Goal: Contribute content: Contribute content

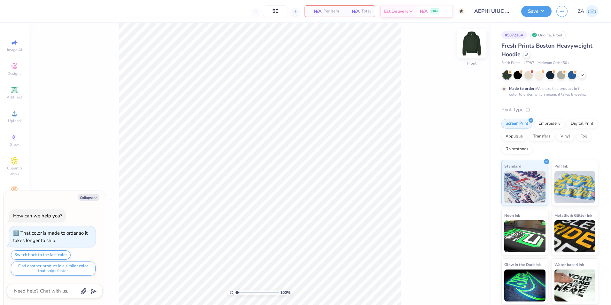
click at [474, 46] on img at bounding box center [472, 44] width 26 height 26
click at [8, 115] on div "Upload" at bounding box center [14, 116] width 22 height 19
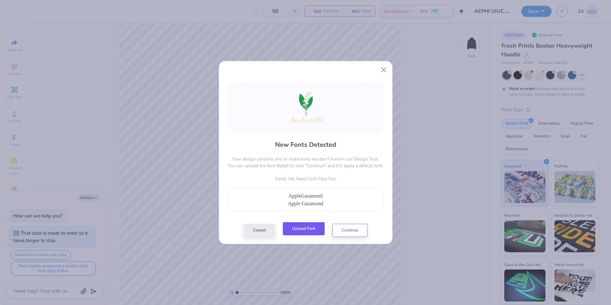
click at [293, 231] on button "Upload Font" at bounding box center [304, 228] width 42 height 13
click at [316, 230] on button "Upload Font" at bounding box center [304, 228] width 42 height 13
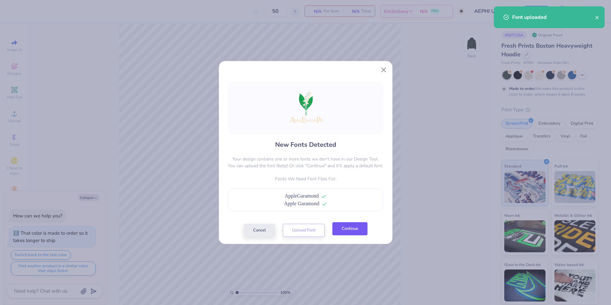
click at [349, 231] on button "Continue" at bounding box center [349, 228] width 35 height 13
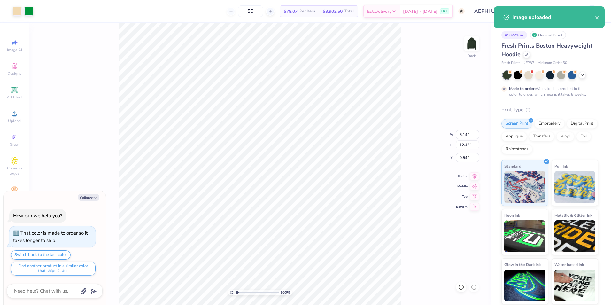
type textarea "x"
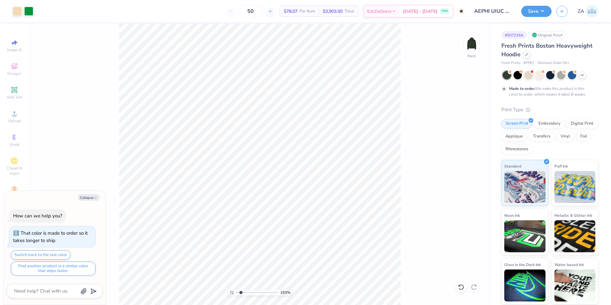
drag, startPoint x: 237, startPoint y: 292, endPoint x: 241, endPoint y: 292, distance: 3.8
type input "1.93"
click at [241, 292] on input "range" at bounding box center [257, 293] width 43 height 6
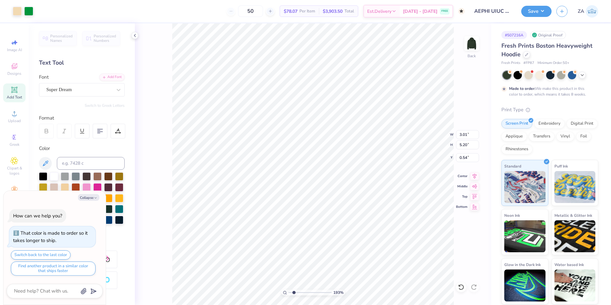
type textarea "x"
type input "3.16"
click at [85, 90] on div "Super Dream" at bounding box center [79, 90] width 67 height 10
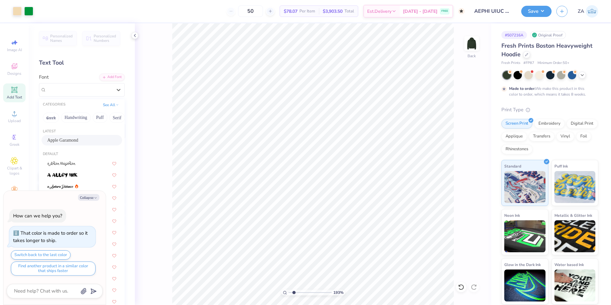
click at [78, 137] on div "Apple Garamond" at bounding box center [81, 140] width 69 height 7
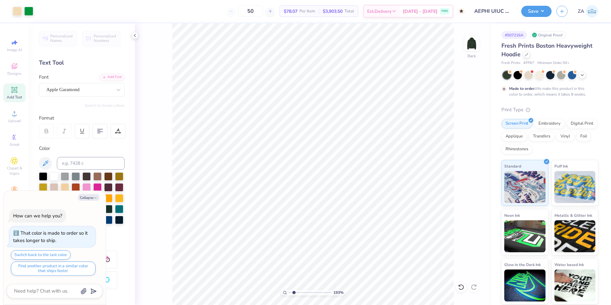
click at [14, 91] on icon at bounding box center [14, 89] width 5 height 5
type textarea "x"
type input "8.84"
type textarea "x"
type input "2.38"
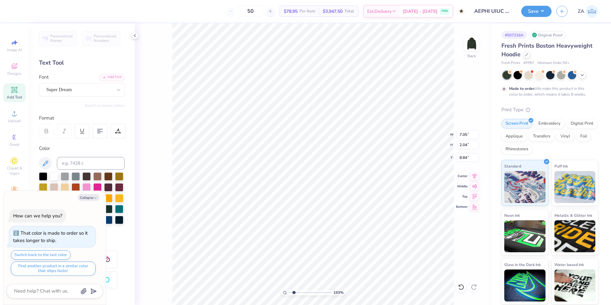
type input "0.69"
type input "10.19"
type textarea "x"
type input "10.26"
type textarea "x"
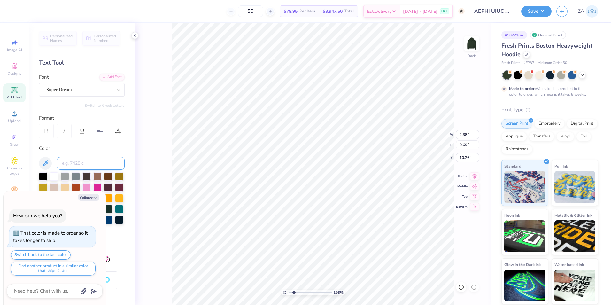
click at [90, 161] on input at bounding box center [91, 163] width 68 height 13
type input "7506"
type textarea "x"
click at [96, 93] on div at bounding box center [79, 89] width 66 height 9
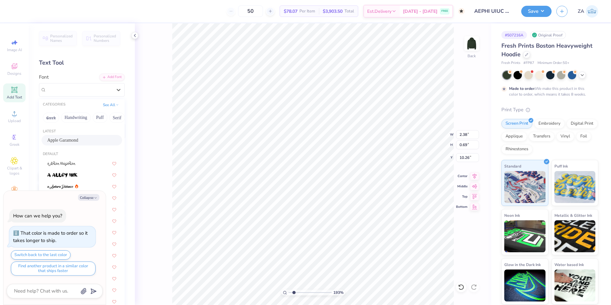
click at [80, 138] on div "Apple Garamond" at bounding box center [81, 140] width 69 height 7
type textarea "x"
type input "1.87"
type input "0.66"
type input "10.27"
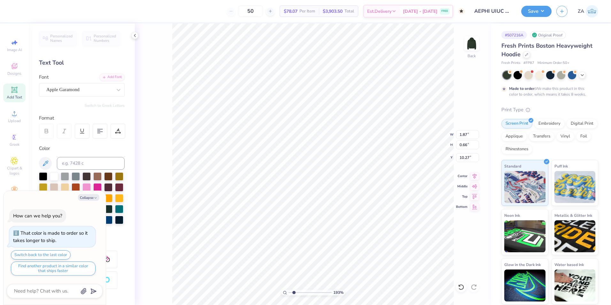
type textarea "x"
type textarea "A"
type textarea "x"
drag, startPoint x: 295, startPoint y: 292, endPoint x: 299, endPoint y: 292, distance: 3.8
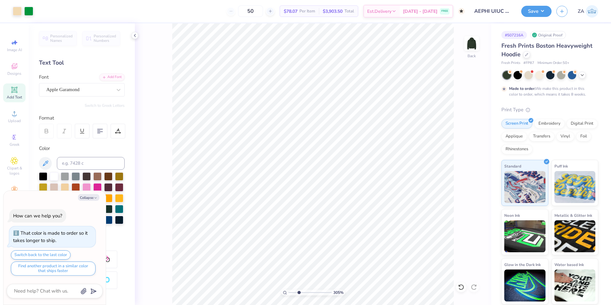
type input "3.05"
click at [299, 292] on input "range" at bounding box center [310, 293] width 43 height 6
type textarea "x"
type input "9.47"
type textarea "x"
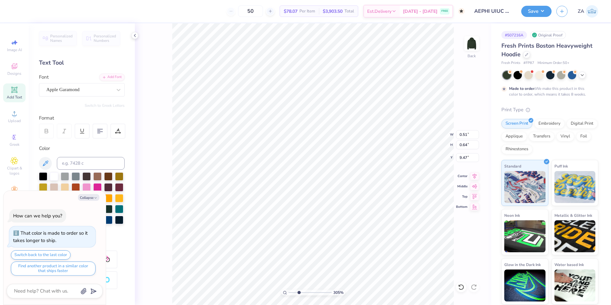
type input "1.13"
type input "1.41"
type textarea "x"
type textarea "E"
type textarea "x"
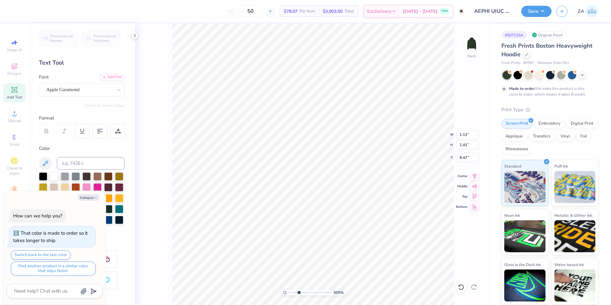
type input "0.91"
type input "1.37"
type input "9.49"
type textarea "x"
type textarea "p"
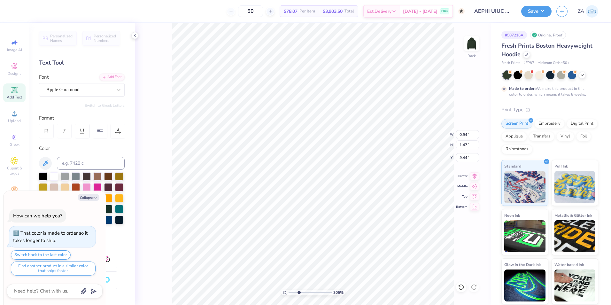
type textarea "x"
type textarea "P"
type textarea "x"
type input "9.19"
type textarea "x"
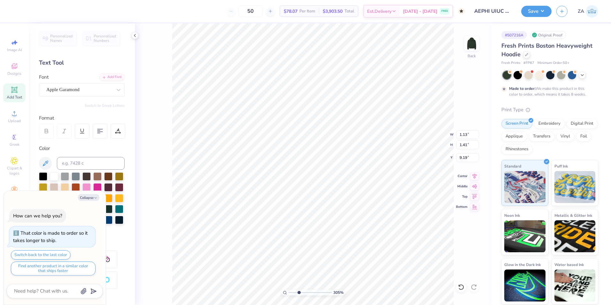
type textarea "x"
type textarea "l"
type textarea "x"
type textarea "lp"
type textarea "x"
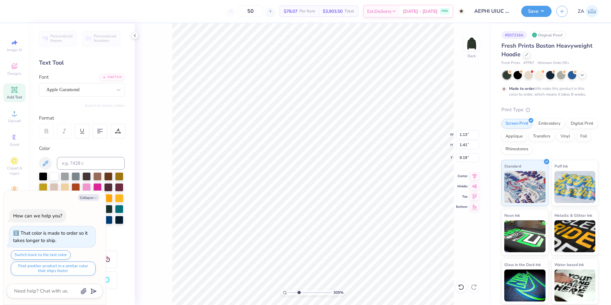
type textarea "lpha"
type textarea "x"
type input "3.33"
type input "1.97"
type input "8.90"
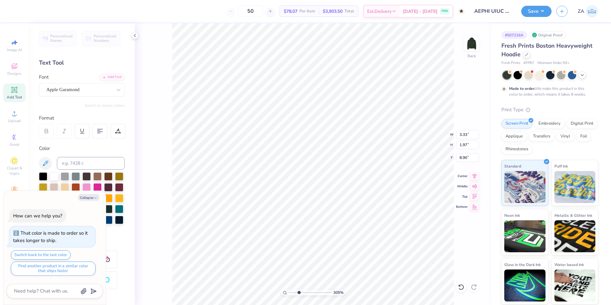
type textarea "x"
type input "1.69"
type input "1.00"
type input "9.88"
type textarea "x"
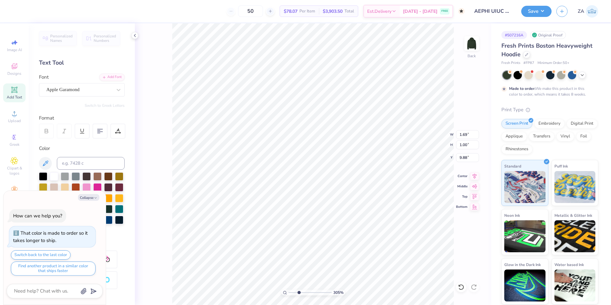
type input "9.59"
type textarea "x"
type input "9.23"
type textarea "x"
type textarea "p"
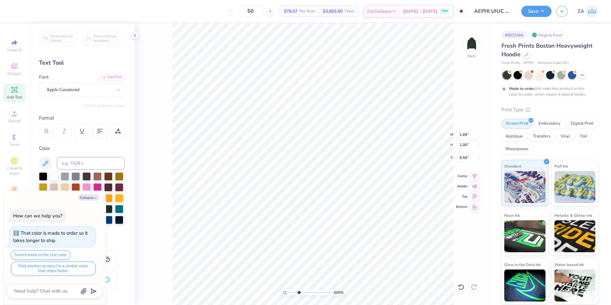
type textarea "x"
type textarea "ps"
type textarea "x"
type textarea "psi"
type textarea "x"
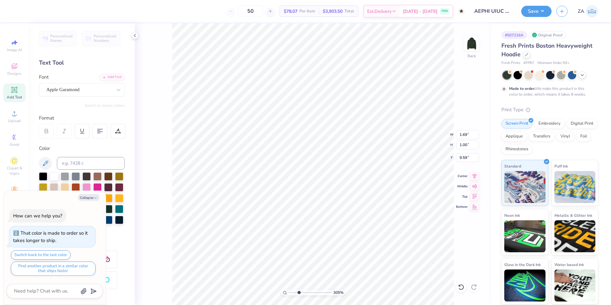
type textarea "psil"
type textarea "x"
type textarea "psilo"
type textarea "x"
type textarea "psilon"
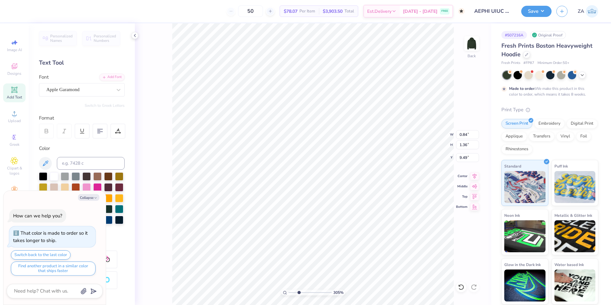
type textarea "x"
type input "9.23"
type textarea "x"
type textarea "hi"
type textarea "x"
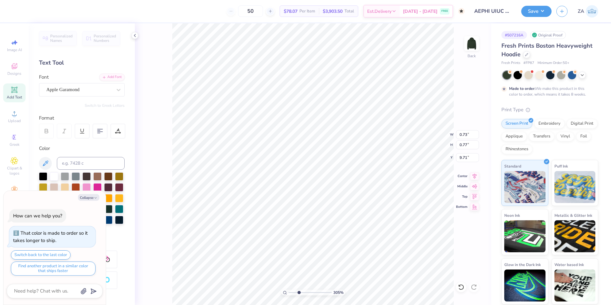
type input "9.59"
type textarea "x"
type input "0.84"
type input "1.36"
type textarea "x"
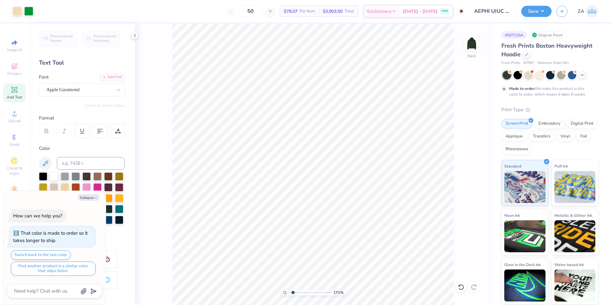
drag, startPoint x: 299, startPoint y: 292, endPoint x: 293, endPoint y: 291, distance: 5.8
type input "1.71"
click at [293, 291] on input "range" at bounding box center [310, 293] width 43 height 6
click at [340, 231] on li "Group" at bounding box center [347, 235] width 50 height 12
type textarea "x"
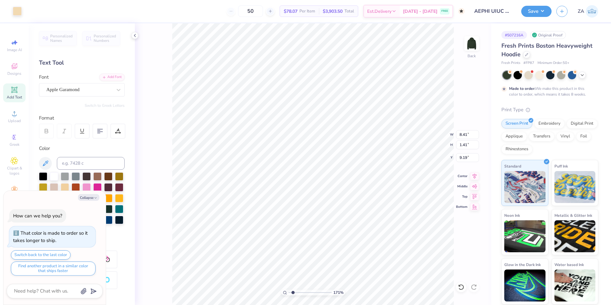
type input "3.01"
type input "5.20"
type input "3.16"
type textarea "x"
type input "3.13"
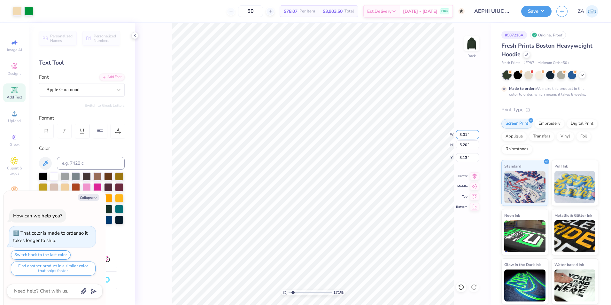
drag, startPoint x: 459, startPoint y: 135, endPoint x: 467, endPoint y: 136, distance: 7.7
click at [467, 136] on input "3.01" at bounding box center [467, 134] width 23 height 9
type input "3.00"
type textarea "x"
type input "5.18"
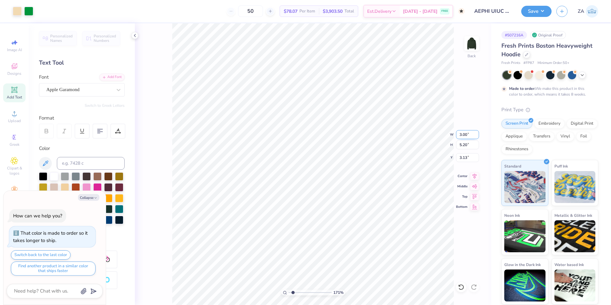
type input "3.14"
click at [474, 175] on icon at bounding box center [474, 175] width 9 height 8
type textarea "x"
drag, startPoint x: 291, startPoint y: 293, endPoint x: 285, endPoint y: 293, distance: 6.4
type input "1"
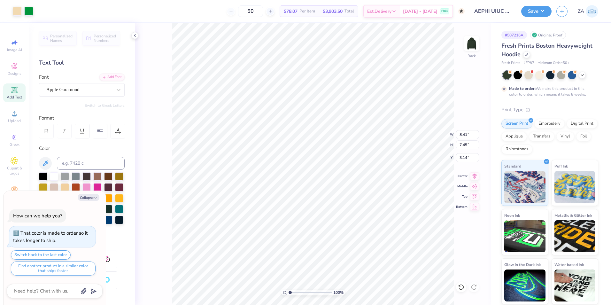
click at [289, 293] on input "range" at bounding box center [310, 293] width 43 height 6
type textarea "x"
type input "8.97"
type textarea "x"
type input "3.00"
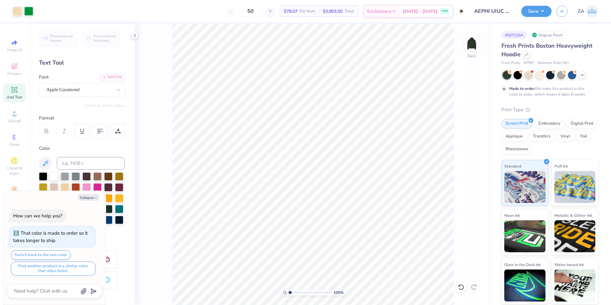
type textarea "x"
click at [470, 133] on input "8.41" at bounding box center [467, 134] width 23 height 9
type input "8"
type input "8.50"
type textarea "x"
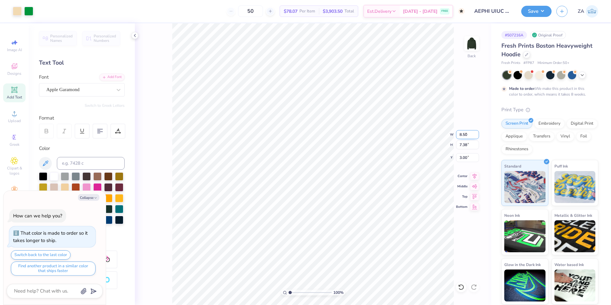
type input "7.46"
drag, startPoint x: 460, startPoint y: 160, endPoint x: 470, endPoint y: 159, distance: 10.2
click at [470, 159] on input "2.96" at bounding box center [467, 157] width 23 height 9
type input "3.00"
click at [474, 60] on div "Back" at bounding box center [472, 63] width 8 height 6
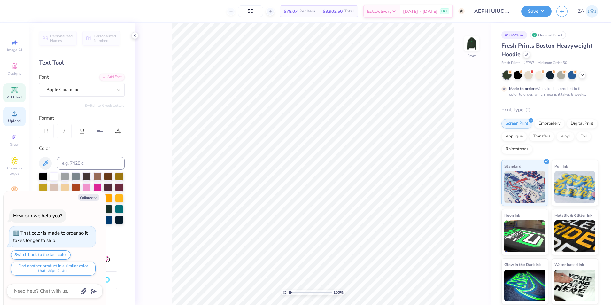
click at [20, 118] on div "Upload" at bounding box center [14, 116] width 22 height 19
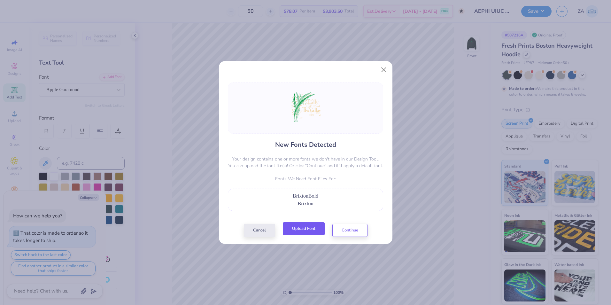
click at [301, 229] on button "Upload Font" at bounding box center [304, 228] width 42 height 13
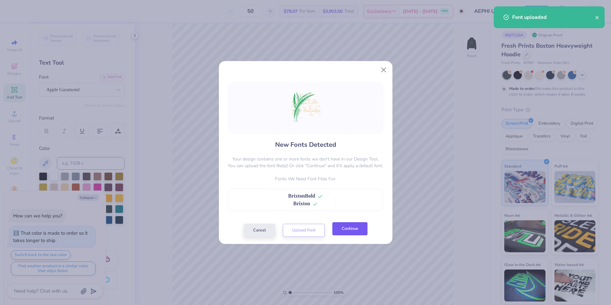
click at [366, 228] on button "Continue" at bounding box center [349, 228] width 35 height 13
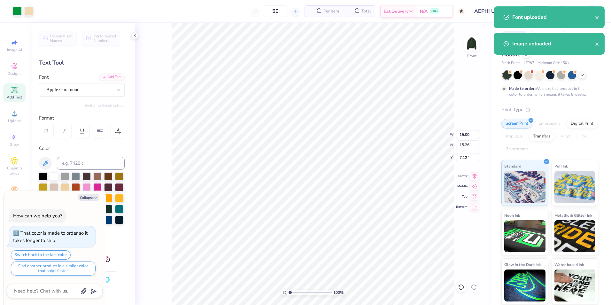
type textarea "x"
type input "10.65"
type input "10.83"
type input "11.55"
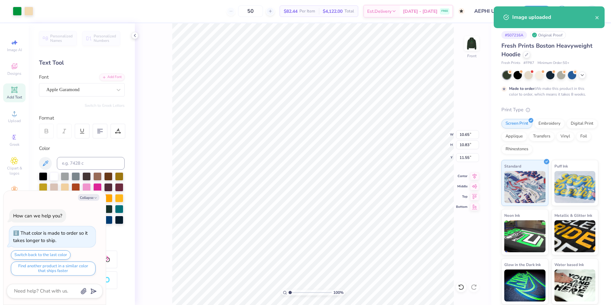
type textarea "x"
type input "7.14"
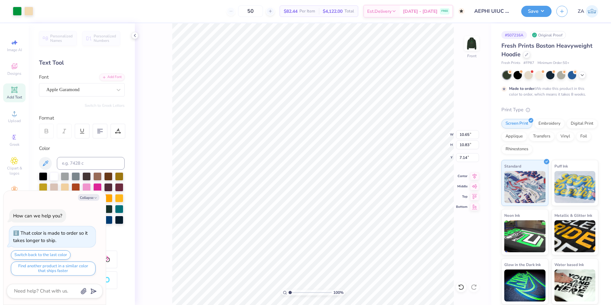
type textarea "x"
type input "1.99"
type input "0.65"
type input "15.16"
click at [85, 93] on div "Super Dream" at bounding box center [79, 90] width 67 height 10
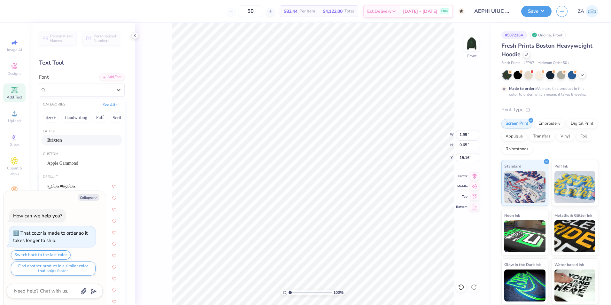
click at [79, 137] on div "Brixton" at bounding box center [81, 140] width 69 height 7
type textarea "x"
type input "1.62"
type input "0.64"
type input "15.23"
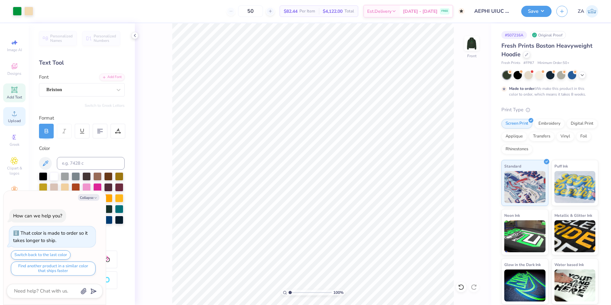
click at [15, 113] on icon at bounding box center [14, 113] width 4 height 4
click at [471, 46] on img at bounding box center [472, 44] width 26 height 26
type textarea "x"
type input "1.63"
click at [293, 291] on input "range" at bounding box center [310, 293] width 43 height 6
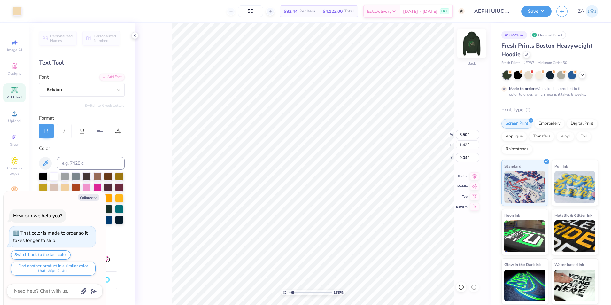
click at [478, 39] on div at bounding box center [471, 43] width 29 height 29
type textarea "x"
drag, startPoint x: 294, startPoint y: 293, endPoint x: 288, endPoint y: 291, distance: 6.3
type input "1"
click at [289, 291] on input "range" at bounding box center [310, 293] width 43 height 6
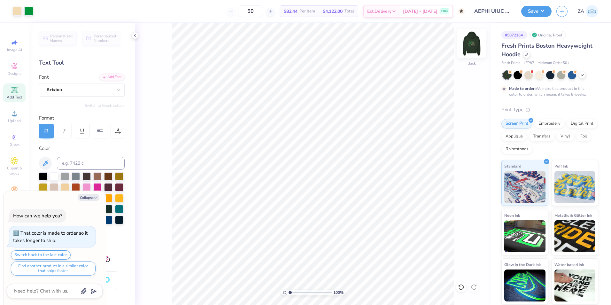
click at [473, 45] on img at bounding box center [472, 44] width 26 height 26
type textarea "x"
type input "16.51"
type textarea "x"
type input "6.93"
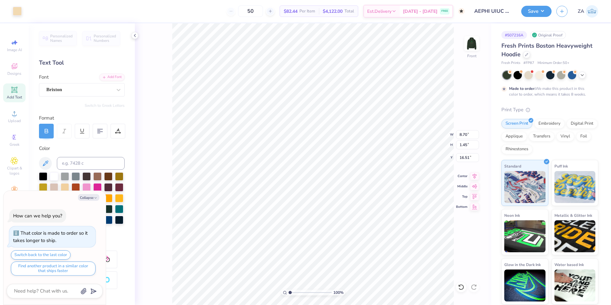
type input "1.16"
type input "16.81"
type textarea "x"
type input "16.27"
type textarea "x"
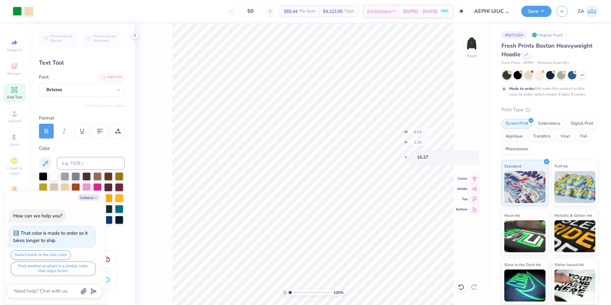
type input "16.32"
type textarea "x"
drag, startPoint x: 460, startPoint y: 133, endPoint x: 471, endPoint y: 134, distance: 10.3
click at [471, 134] on input "10.65" at bounding box center [467, 134] width 23 height 9
type input "11.00"
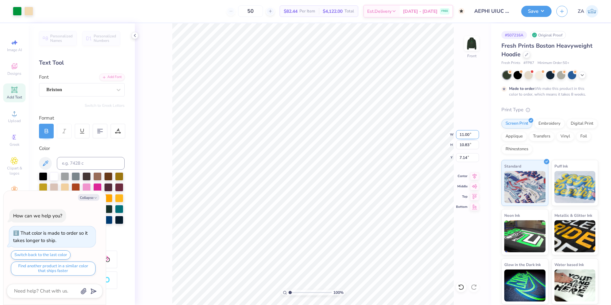
type textarea "x"
type input "11.19"
drag, startPoint x: 460, startPoint y: 158, endPoint x: 468, endPoint y: 159, distance: 7.7
click at [468, 159] on input "6.96" at bounding box center [467, 157] width 23 height 9
type input "6.00"
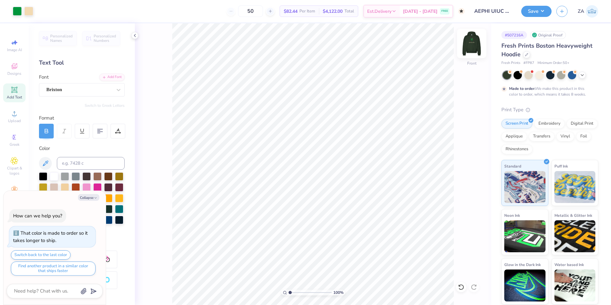
click at [474, 60] on div "Front" at bounding box center [471, 63] width 9 height 6
type textarea "x"
type input "3.39"
type textarea "x"
drag, startPoint x: 460, startPoint y: 157, endPoint x: 469, endPoint y: 158, distance: 9.3
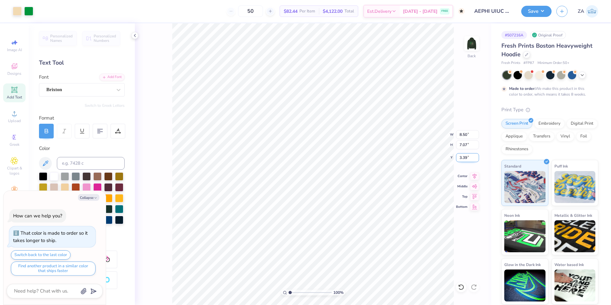
click at [469, 158] on input "3.39" at bounding box center [467, 157] width 23 height 9
type input "3.00"
click at [529, 15] on button "Save" at bounding box center [536, 10] width 30 height 11
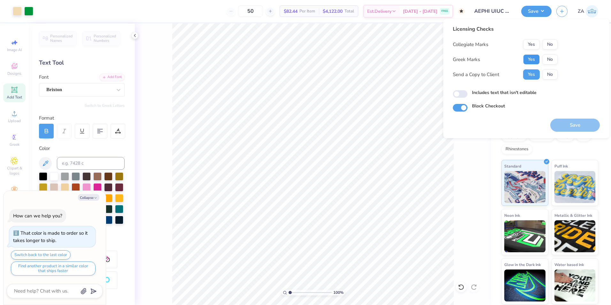
click at [532, 59] on button "Yes" at bounding box center [531, 59] width 17 height 10
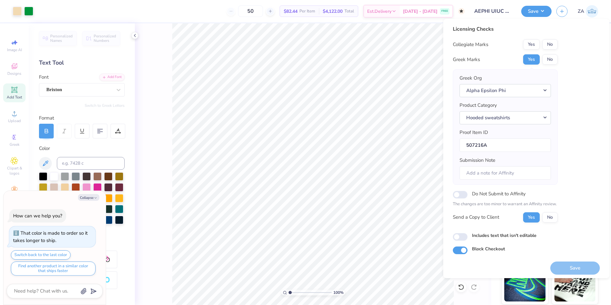
click at [551, 51] on div "Collegiate Marks Yes No Greek Marks Yes No Greek Org Alpha Epsilon Phi Product …" at bounding box center [505, 130] width 105 height 183
click at [544, 40] on button "No" at bounding box center [549, 44] width 15 height 10
click at [564, 259] on div "Save" at bounding box center [575, 264] width 50 height 20
click at [565, 261] on div "Save" at bounding box center [575, 264] width 50 height 20
click at [568, 266] on button "Save" at bounding box center [575, 267] width 50 height 13
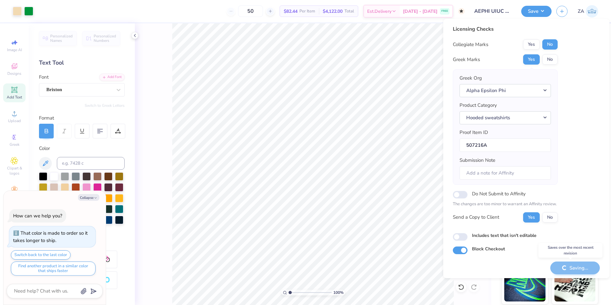
type textarea "x"
